Goal: Task Accomplishment & Management: Use online tool/utility

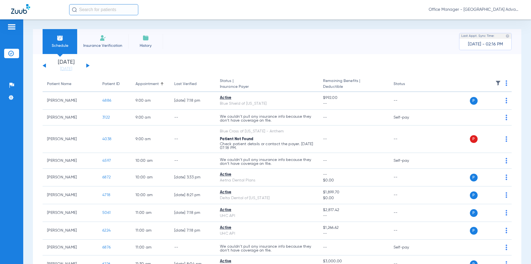
click at [469, 11] on span "Office Manager - [GEOGRAPHIC_DATA] Advanced Dentistry" at bounding box center [474, 10] width 91 height 6
click at [491, 20] on span "Account Selection" at bounding box center [499, 20] width 31 height 4
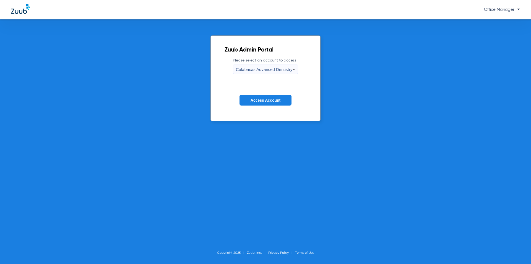
click at [256, 72] on span "Calabasas Advanced Dentistry" at bounding box center [264, 69] width 56 height 5
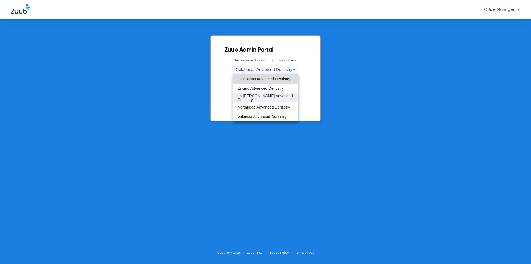
click at [261, 96] on span "La [PERSON_NAME] Advanced Dentistry" at bounding box center [266, 98] width 56 height 8
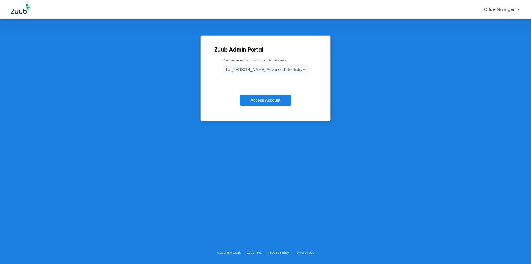
click at [262, 102] on button "Access Account" at bounding box center [266, 100] width 52 height 11
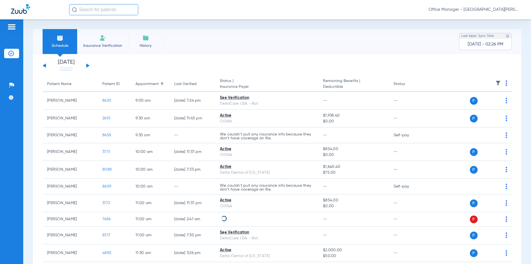
click at [92, 12] on input "text" at bounding box center [103, 9] width 69 height 11
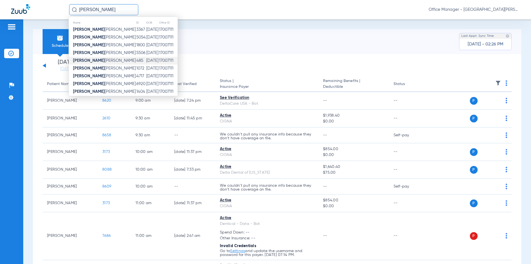
type input "[PERSON_NAME]"
click at [98, 61] on span "[PERSON_NAME]" at bounding box center [104, 60] width 63 height 4
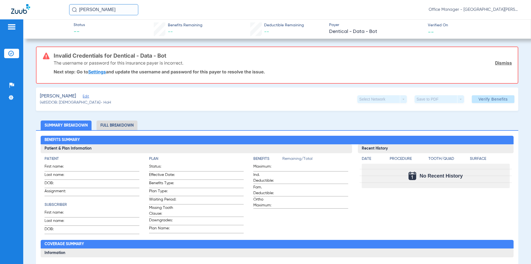
click at [498, 62] on link "Dismiss" at bounding box center [503, 63] width 17 height 6
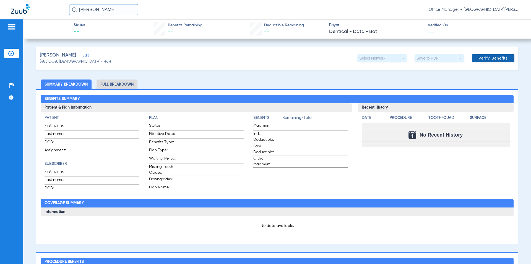
click at [478, 56] on span "Verify Benefits" at bounding box center [492, 58] width 29 height 4
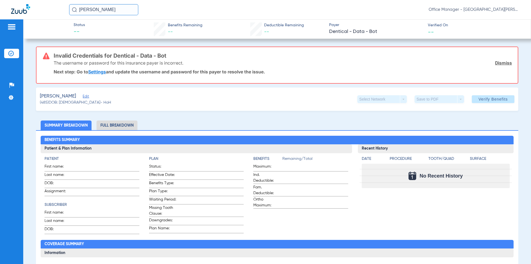
click at [12, 25] on img at bounding box center [11, 27] width 9 height 7
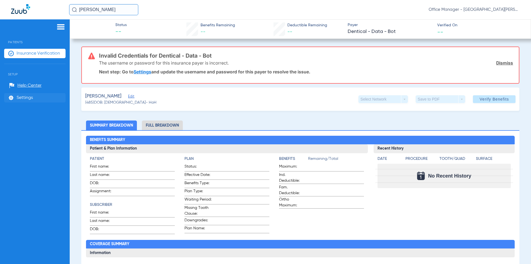
click at [25, 95] on span "Settings" at bounding box center [25, 98] width 16 height 6
click at [34, 96] on li "Settings" at bounding box center [34, 97] width 61 height 9
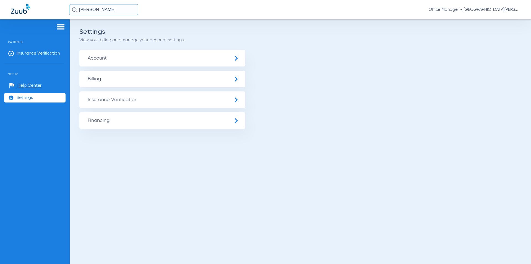
click at [142, 102] on span "Insurance Verification" at bounding box center [162, 99] width 166 height 17
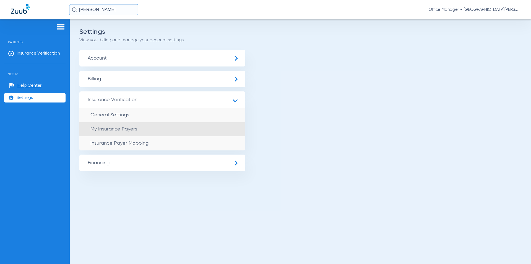
click at [117, 129] on span "My Insurance Payers" at bounding box center [113, 128] width 47 height 5
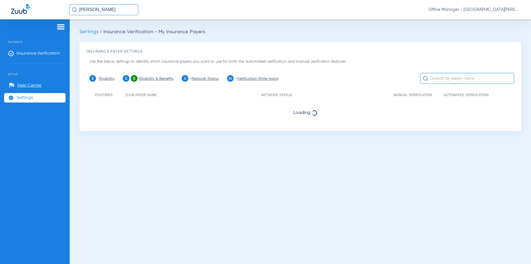
click at [467, 26] on div "Settings Insurance Verification - My Insurance Payers Insurance Payer Settings …" at bounding box center [300, 141] width 461 height 244
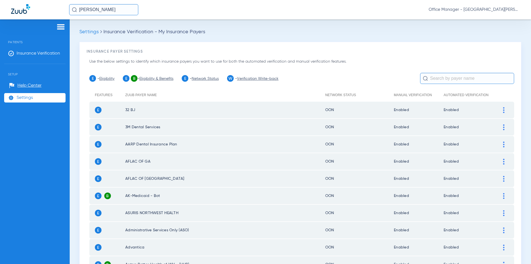
click at [30, 98] on span "Settings" at bounding box center [25, 98] width 16 height 6
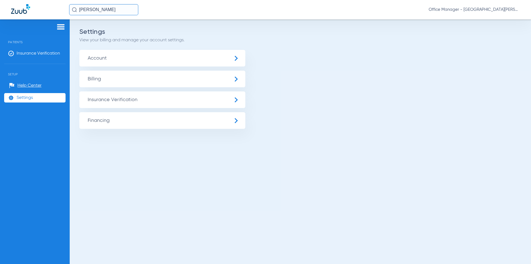
click at [132, 100] on span "Insurance Verification" at bounding box center [162, 99] width 166 height 17
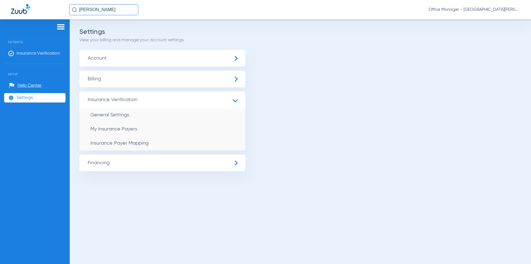
click at [121, 141] on span "Insurance Payer Mapping" at bounding box center [119, 143] width 58 height 5
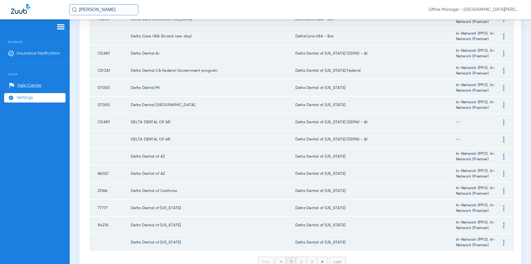
scroll to position [736, 0]
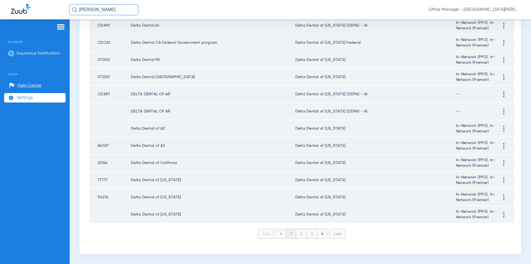
click at [299, 234] on li "2" at bounding box center [301, 233] width 11 height 9
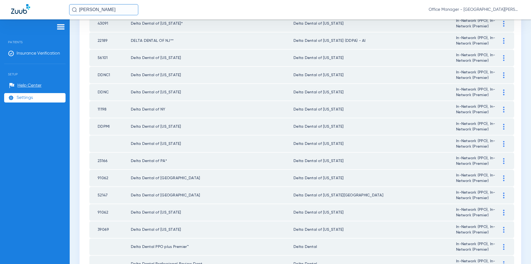
scroll to position [321, 0]
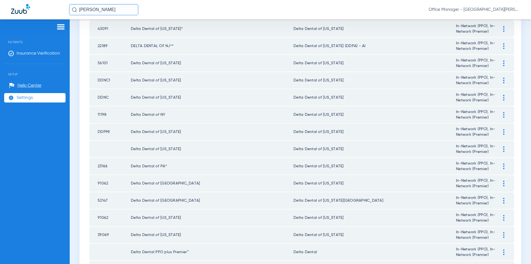
click at [40, 98] on li "Settings" at bounding box center [34, 97] width 61 height 9
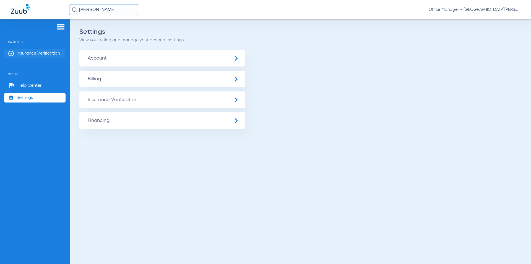
click at [33, 54] on span "Insurance Verification" at bounding box center [38, 54] width 43 height 6
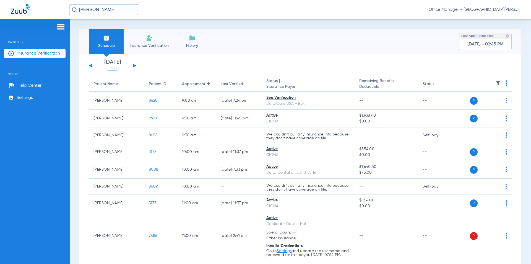
click at [504, 83] on th at bounding box center [484, 83] width 56 height 15
click at [506, 83] on img at bounding box center [507, 83] width 2 height 6
click at [494, 81] on div at bounding box center [265, 132] width 531 height 264
click at [495, 81] on img at bounding box center [498, 83] width 6 height 6
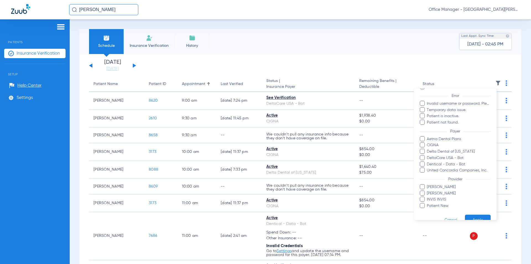
scroll to position [58, 0]
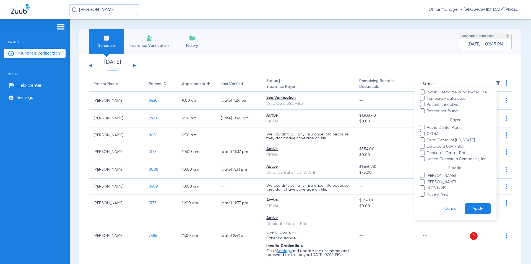
click at [424, 152] on span at bounding box center [422, 152] width 5 height 5
click at [428, 157] on input "Dentical - Data - Bot" at bounding box center [428, 157] width 0 height 0
click at [474, 210] on button "Apply" at bounding box center [478, 208] width 26 height 11
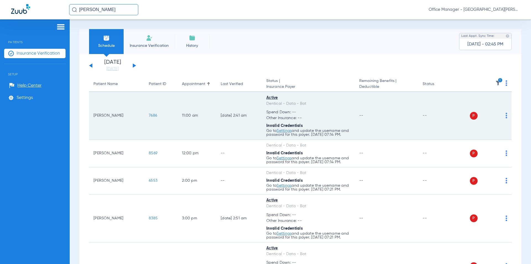
scroll to position [55, 0]
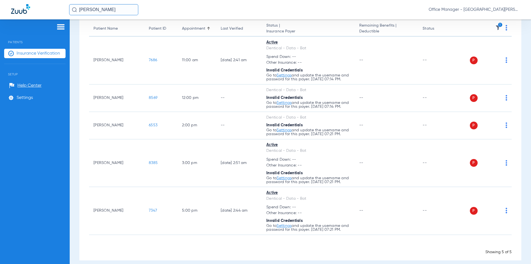
click at [506, 28] on img at bounding box center [507, 28] width 2 height 6
click at [477, 51] on span "Verify All" at bounding box center [481, 50] width 33 height 4
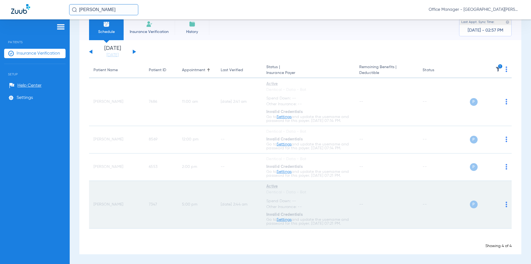
scroll to position [0, 0]
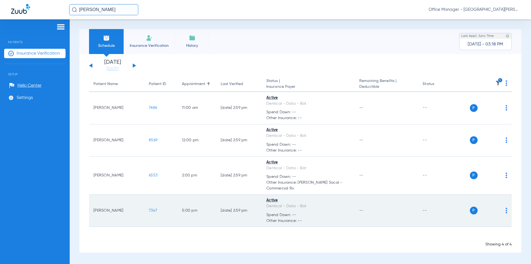
click at [105, 42] on li "Schedule" at bounding box center [106, 41] width 35 height 25
